Goal: Information Seeking & Learning: Learn about a topic

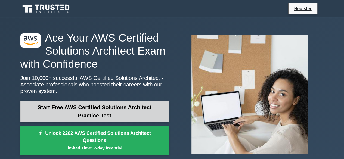
click at [39, 108] on link "Start Free AWS Certified Solutions Architect Practice Test" at bounding box center [94, 111] width 149 height 21
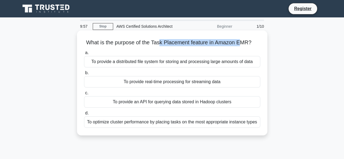
drag, startPoint x: 160, startPoint y: 45, endPoint x: 242, endPoint y: 42, distance: 82.0
click at [242, 42] on h5 "What is the purpose of the Task Placement feature in Amazon EMR? .spinner_0XTQ{…" at bounding box center [172, 42] width 177 height 7
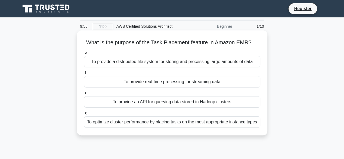
drag, startPoint x: 242, startPoint y: 42, endPoint x: 256, endPoint y: 44, distance: 14.3
click at [256, 44] on h5 "What is the purpose of the Task Placement feature in Amazon EMR? .spinner_0XTQ{…" at bounding box center [172, 42] width 177 height 7
click at [256, 44] on icon ".spinner_0XTQ{transform-origin:center;animation:spinner_y6GP .75s linear infini…" at bounding box center [254, 43] width 7 height 7
click at [153, 63] on div "To provide a distributed file system for storing and processing large amounts o…" at bounding box center [172, 61] width 176 height 11
click at [84, 55] on input "a. To provide a distributed file system for storing and processing large amount…" at bounding box center [84, 53] width 0 height 4
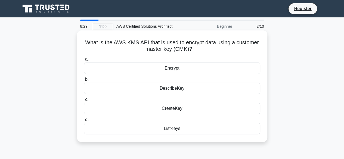
drag, startPoint x: 131, startPoint y: 43, endPoint x: 192, endPoint y: 49, distance: 61.5
click at [192, 49] on h5 "What is the AWS KMS API that is used to encrypt data using a customer master ke…" at bounding box center [172, 46] width 177 height 14
click at [192, 49] on icon ".spinner_0XTQ{transform-origin:center;animation:spinner_y6GP .75s linear infini…" at bounding box center [195, 49] width 7 height 7
click at [182, 72] on div "Encrypt" at bounding box center [172, 68] width 176 height 11
click at [84, 61] on input "a. Encrypt" at bounding box center [84, 60] width 0 height 4
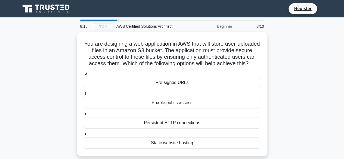
click at [280, 90] on div "You are designing a web application in AWS that will store user-uploaded files …" at bounding box center [172, 97] width 310 height 131
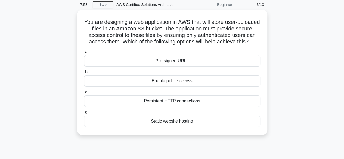
scroll to position [33, 0]
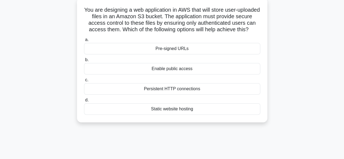
click at [173, 54] on div "Pre-signed URLs" at bounding box center [172, 48] width 176 height 11
click at [84, 42] on input "a. Pre-signed URLs" at bounding box center [84, 40] width 0 height 4
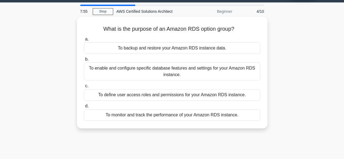
scroll to position [0, 0]
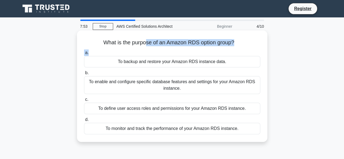
drag, startPoint x: 146, startPoint y: 46, endPoint x: 242, endPoint y: 48, distance: 96.1
click at [242, 48] on div "What is the purpose of an Amazon RDS option group? .spinner_0XTQ{transform-orig…" at bounding box center [172, 86] width 186 height 107
click at [253, 48] on div "What is the purpose of an Amazon RDS option group? .spinner_0XTQ{transform-orig…" at bounding box center [172, 86] width 186 height 107
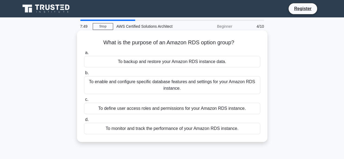
drag, startPoint x: 98, startPoint y: 38, endPoint x: 191, endPoint y: 105, distance: 114.2
click at [191, 105] on div "What is the purpose of an Amazon RDS option group? .spinner_0XTQ{transform-orig…" at bounding box center [172, 86] width 186 height 107
click at [137, 33] on div "What is the purpose of an Amazon RDS option group? .spinner_0XTQ{transform-orig…" at bounding box center [172, 86] width 186 height 107
drag, startPoint x: 96, startPoint y: 39, endPoint x: 242, endPoint y: 131, distance: 172.0
click at [242, 131] on div "What is the purpose of an Amazon RDS option group? .spinner_0XTQ{transform-orig…" at bounding box center [172, 86] width 186 height 107
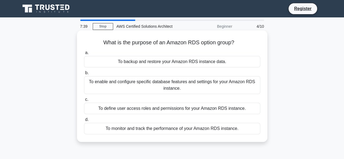
copy div "What is the purpose of an Amazon RDS option group? .spinner_0XTQ{transform-orig…"
click at [153, 82] on div "To enable and configure specific database features and settings for your Amazon…" at bounding box center [172, 85] width 176 height 18
click at [84, 75] on input "b. To enable and configure specific database features and settings for your Ama…" at bounding box center [84, 73] width 0 height 4
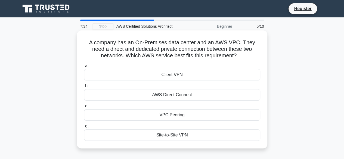
drag, startPoint x: 143, startPoint y: 44, endPoint x: 253, endPoint y: 56, distance: 110.8
click at [253, 56] on h5 "A company has an On-Premises data center and an AWS VPC. They need a direct and…" at bounding box center [172, 49] width 177 height 20
click at [255, 57] on h5 "A company has an On-Premises data center and an AWS VPC. They need a direct and…" at bounding box center [172, 49] width 177 height 20
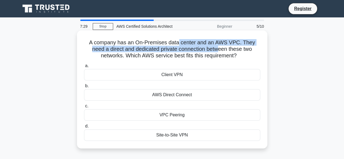
drag, startPoint x: 179, startPoint y: 43, endPoint x: 223, endPoint y: 53, distance: 45.4
click at [223, 53] on h5 "A company has an On-Premises data center and an AWS VPC. They need a direct and…" at bounding box center [172, 49] width 177 height 20
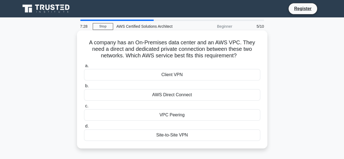
click at [231, 58] on h5 "A company has an On-Premises data center and an AWS VPC. They need a direct and…" at bounding box center [172, 49] width 177 height 20
drag, startPoint x: 193, startPoint y: 41, endPoint x: 242, endPoint y: 58, distance: 52.0
click at [242, 58] on h5 "A company has an On-Premises data center and an AWS VPC. They need a direct and…" at bounding box center [172, 49] width 177 height 20
click at [242, 58] on icon ".spinner_0XTQ{transform-origin:center;animation:spinner_y6GP .75s linear infini…" at bounding box center [240, 56] width 7 height 7
click at [170, 94] on div "AWS Direct Connect" at bounding box center [172, 94] width 176 height 11
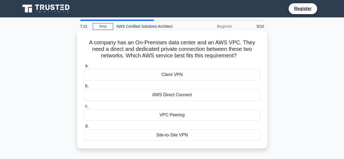
click at [84, 88] on input "b. AWS Direct Connect" at bounding box center [84, 86] width 0 height 4
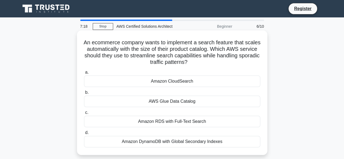
drag, startPoint x: 87, startPoint y: 44, endPoint x: 216, endPoint y: 61, distance: 130.3
click at [216, 61] on h5 "An ecommerce company wants to implement a search feature that scales automatica…" at bounding box center [172, 52] width 177 height 27
click at [178, 100] on div "AWS Glue Data Catalog" at bounding box center [172, 101] width 176 height 11
click at [84, 94] on input "b. AWS Glue Data Catalog" at bounding box center [84, 93] width 0 height 4
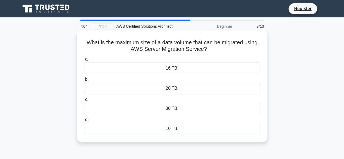
drag, startPoint x: 85, startPoint y: 42, endPoint x: 232, endPoint y: 49, distance: 147.3
click at [232, 49] on h5 "What is the maximum size of a data volume that can be migrated using AWS Server…" at bounding box center [172, 46] width 177 height 14
copy h5 "What is the maximum size of a data volume that can be migrated using AWS Server…"
click at [185, 67] on div "16 TB." at bounding box center [172, 68] width 176 height 11
click at [84, 61] on input "a. 16 TB." at bounding box center [84, 60] width 0 height 4
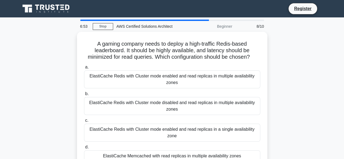
drag, startPoint x: 125, startPoint y: 43, endPoint x: 287, endPoint y: 71, distance: 164.6
click at [287, 71] on div "A gaming company needs to deploy a high-traffic Redis-based leaderboard. It sho…" at bounding box center [172, 104] width 310 height 144
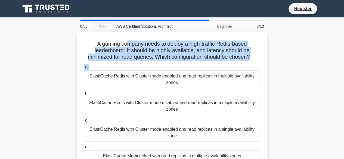
click at [309, 71] on div "A gaming company needs to deploy a high-traffic Redis-based leaderboard. It sho…" at bounding box center [172, 104] width 310 height 144
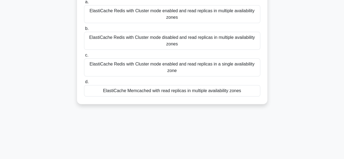
scroll to position [76, 0]
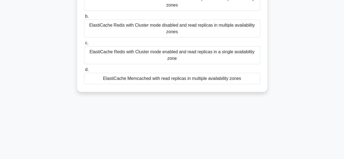
click at [155, 78] on div "ElastiCache Memcached with read replicas in multiple availability zones" at bounding box center [172, 78] width 176 height 11
click at [84, 72] on input "d. ElastiCache Memcached with read replicas in multiple availability zones" at bounding box center [84, 70] width 0 height 4
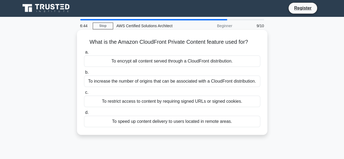
scroll to position [0, 0]
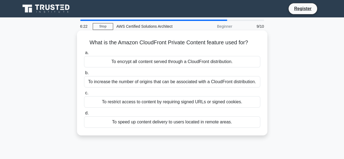
click at [162, 105] on div "To restrict access to content by requiring signed URLs or signed cookies." at bounding box center [172, 101] width 176 height 11
click at [84, 95] on input "c. To restrict access to content by requiring signed URLs or signed cookies." at bounding box center [84, 93] width 0 height 4
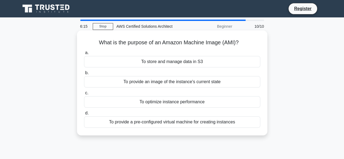
click at [174, 122] on div "To provide a pre-configured virtual machine for creating instances" at bounding box center [172, 121] width 176 height 11
click at [84, 115] on input "d. To provide a pre-configured virtual machine for creating instances" at bounding box center [84, 114] width 0 height 4
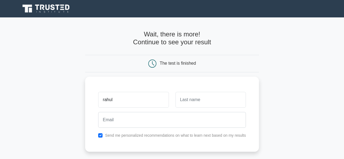
type input "rahul"
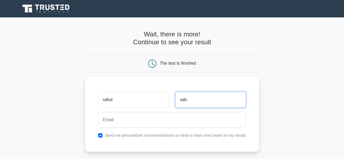
type input "sah"
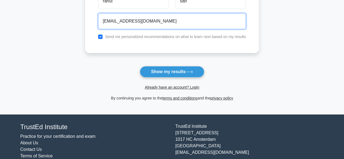
scroll to position [106, 0]
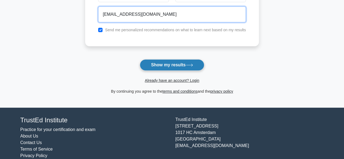
type input "rahul.sah089@gmail.com"
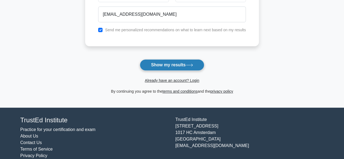
click at [172, 67] on button "Show my results" at bounding box center [172, 64] width 64 height 11
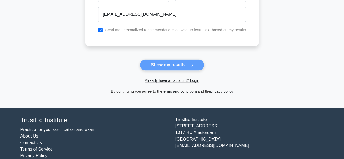
click at [29, 39] on main "Wait, there is more! Continue to see your result The test is finished rahul sah" at bounding box center [172, 10] width 344 height 196
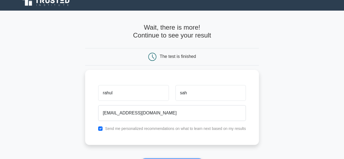
scroll to position [0, 0]
